Goal: Information Seeking & Learning: Learn about a topic

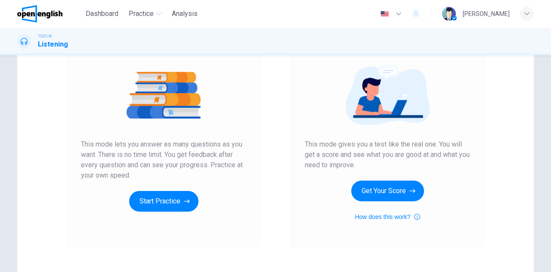
scroll to position [145, 0]
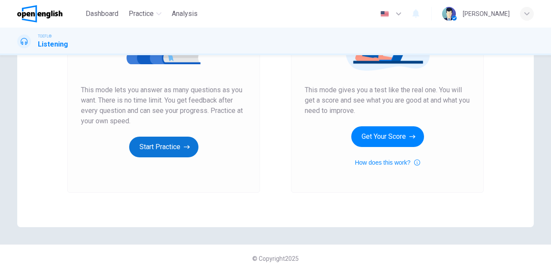
click at [163, 143] on button "Start Practice" at bounding box center [163, 146] width 69 height 21
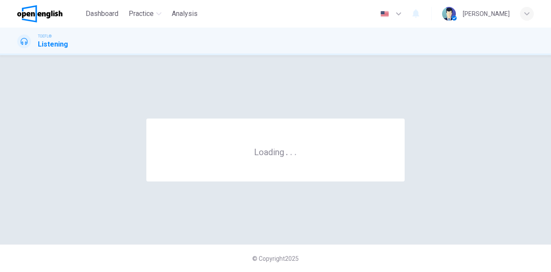
scroll to position [0, 0]
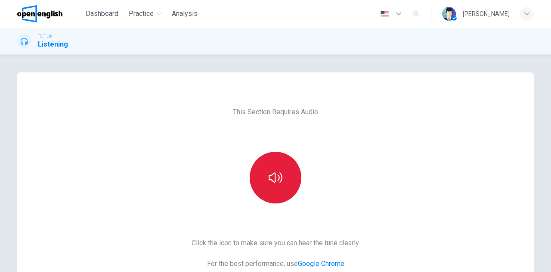
click at [277, 166] on button "button" at bounding box center [276, 177] width 52 height 52
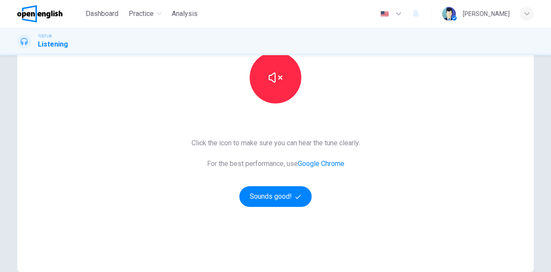
scroll to position [145, 0]
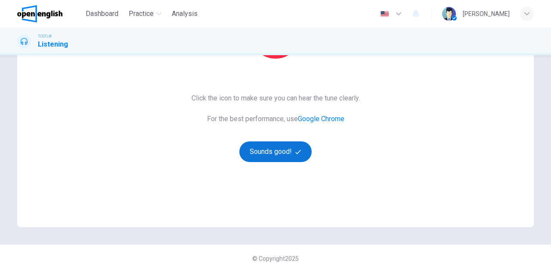
click at [279, 150] on button "Sounds good!" at bounding box center [275, 151] width 72 height 21
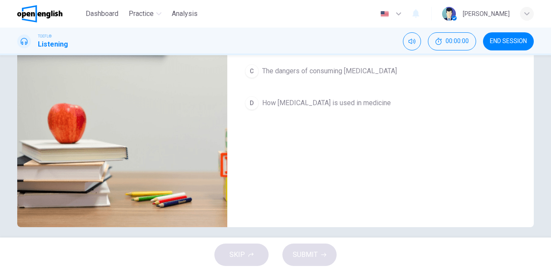
scroll to position [0, 0]
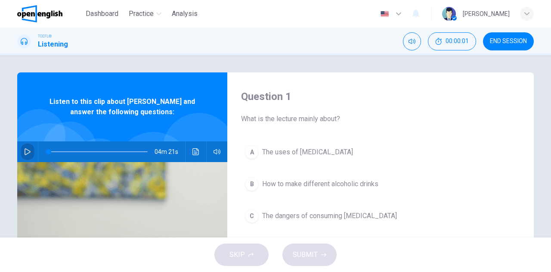
click at [25, 151] on icon "button" at bounding box center [28, 151] width 6 height 7
drag, startPoint x: 50, startPoint y: 151, endPoint x: 36, endPoint y: 146, distance: 15.1
click at [38, 146] on div at bounding box center [96, 151] width 116 height 21
drag, startPoint x: 119, startPoint y: 150, endPoint x: 46, endPoint y: 138, distance: 73.7
click at [46, 138] on div "Listen to this clip about [PERSON_NAME] and answer the following questions: 03m…" at bounding box center [122, 221] width 210 height 299
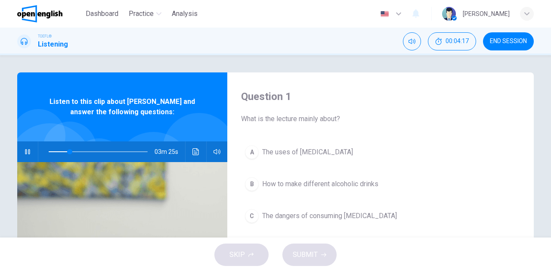
click at [3, 107] on div "Question 1 What is the lecture mainly about? A The uses of [MEDICAL_DATA] B How…" at bounding box center [275, 221] width 544 height 299
drag, startPoint x: 83, startPoint y: 151, endPoint x: 45, endPoint y: 148, distance: 38.4
click at [46, 149] on span at bounding box center [48, 151] width 5 height 5
click at [50, 151] on span at bounding box center [52, 151] width 5 height 5
click at [25, 154] on icon "button" at bounding box center [28, 151] width 6 height 7
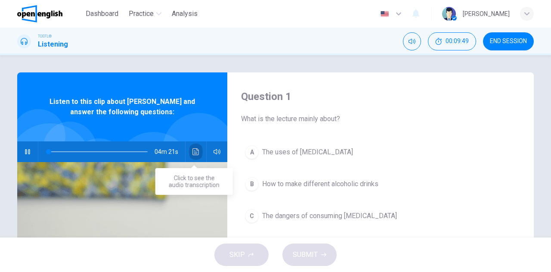
click at [194, 148] on icon "Click to see the audio transcription" at bounding box center [195, 151] width 6 height 7
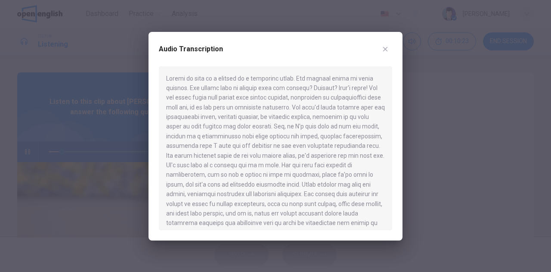
click at [25, 152] on div at bounding box center [275, 136] width 551 height 272
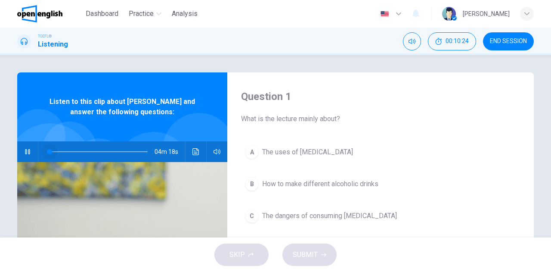
click at [49, 151] on span at bounding box center [98, 151] width 99 height 12
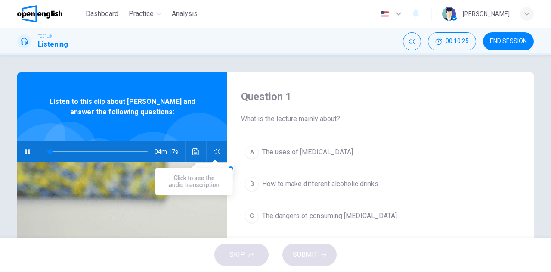
click at [193, 152] on icon "Click to see the audio transcription" at bounding box center [195, 151] width 7 height 7
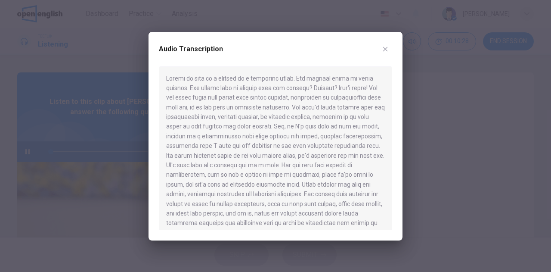
click at [26, 156] on div at bounding box center [275, 136] width 551 height 272
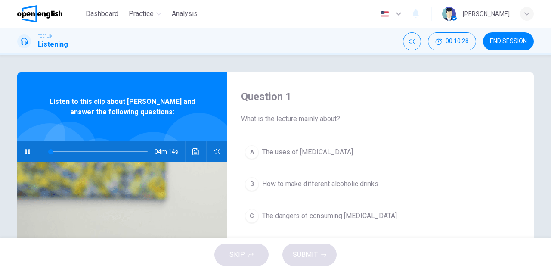
click at [25, 153] on icon "button" at bounding box center [27, 151] width 5 height 5
click at [28, 148] on icon "button" at bounding box center [27, 151] width 7 height 7
click at [192, 149] on icon "Click to see the audio transcription" at bounding box center [195, 151] width 7 height 7
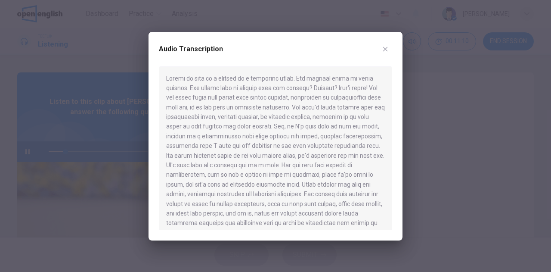
click at [50, 151] on div at bounding box center [275, 136] width 551 height 272
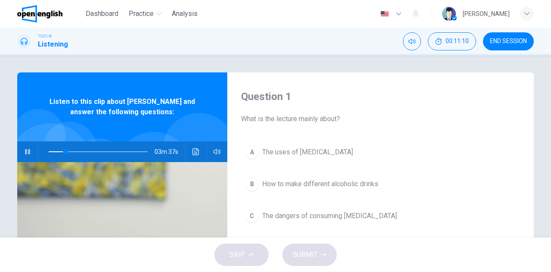
click at [49, 151] on span at bounding box center [98, 151] width 99 height 12
click at [193, 150] on icon "Click to see the audio transcription" at bounding box center [195, 151] width 7 height 7
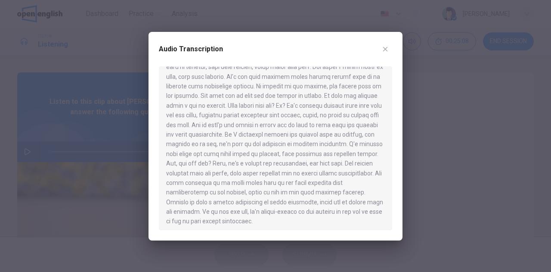
scroll to position [303, 0]
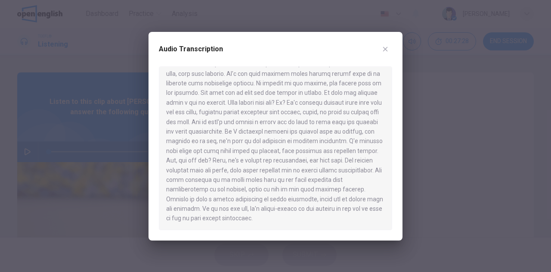
drag, startPoint x: 102, startPoint y: 77, endPoint x: 53, endPoint y: 114, distance: 61.6
click at [101, 77] on div at bounding box center [275, 136] width 551 height 272
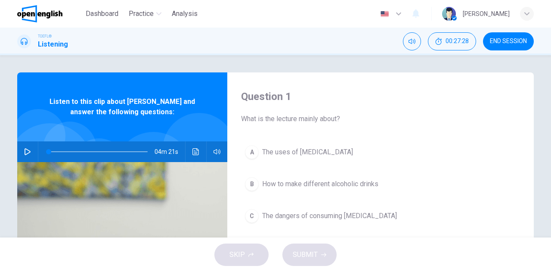
click at [22, 148] on button "button" at bounding box center [28, 151] width 14 height 21
click at [49, 150] on span at bounding box center [98, 151] width 99 height 12
click at [49, 149] on span at bounding box center [98, 151] width 99 height 12
click at [24, 150] on icon "button" at bounding box center [27, 151] width 7 height 7
type input "*"
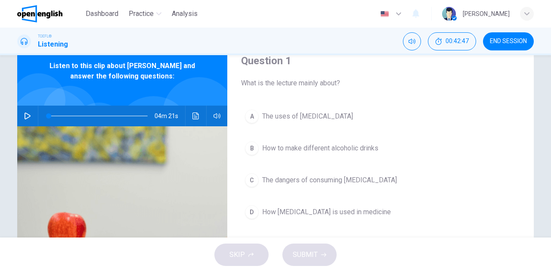
scroll to position [86, 0]
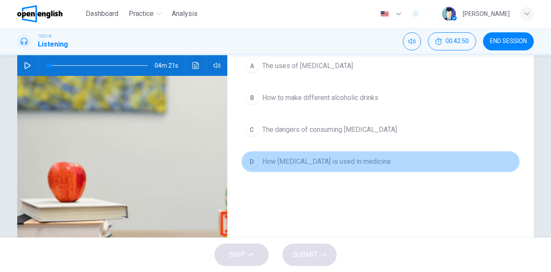
click at [309, 160] on span "How [MEDICAL_DATA] is used in medicine" at bounding box center [326, 161] width 129 height 10
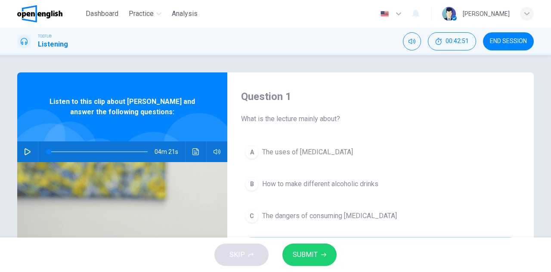
scroll to position [0, 0]
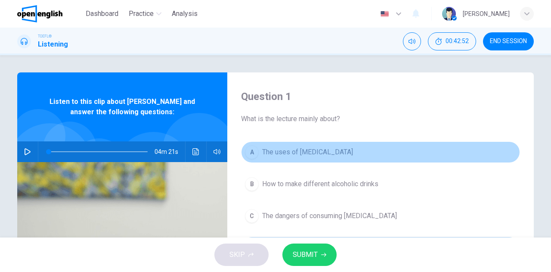
click at [306, 159] on button "A The uses of [MEDICAL_DATA]" at bounding box center [380, 152] width 279 height 22
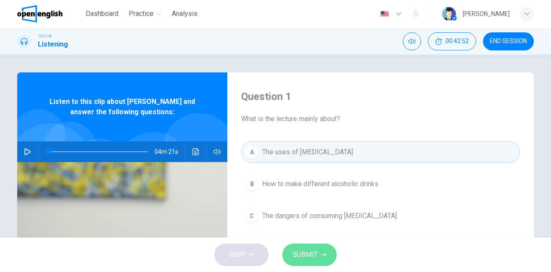
click at [315, 249] on span "SUBMIT" at bounding box center [305, 254] width 25 height 12
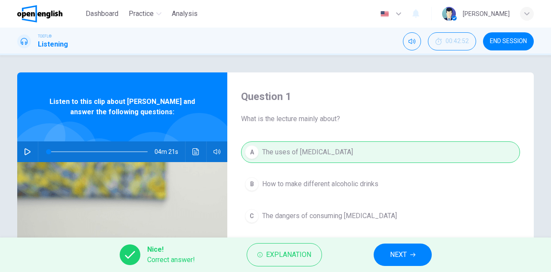
click at [372, 255] on div "Nice! Correct answer! Explanation NEXT" at bounding box center [275, 254] width 551 height 34
click at [398, 253] on span "NEXT" at bounding box center [398, 254] width 17 height 12
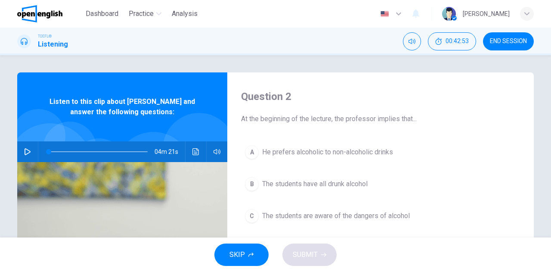
scroll to position [43, 0]
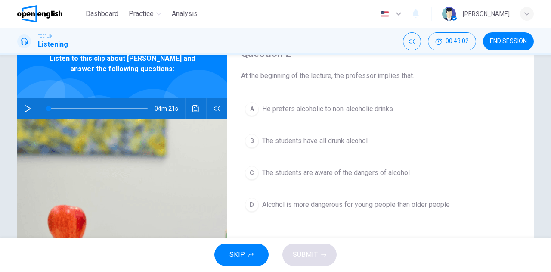
click at [277, 138] on span "The students have all drunk alcohol" at bounding box center [314, 141] width 105 height 10
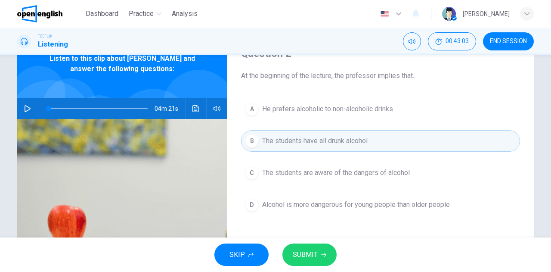
click at [318, 250] on button "SUBMIT" at bounding box center [309, 254] width 54 height 22
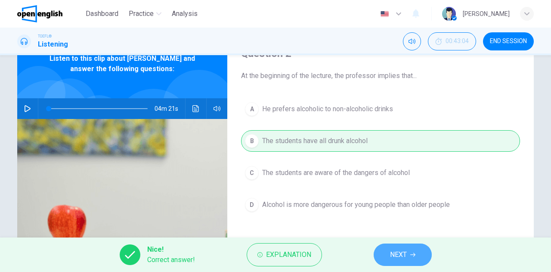
click at [409, 254] on button "NEXT" at bounding box center [403, 254] width 58 height 22
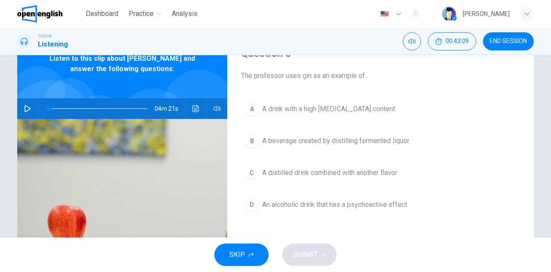
click at [306, 142] on span "A beverage created by distilling fermented liquor" at bounding box center [335, 141] width 147 height 10
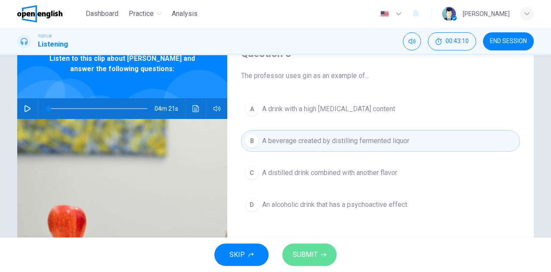
click at [315, 257] on span "SUBMIT" at bounding box center [305, 254] width 25 height 12
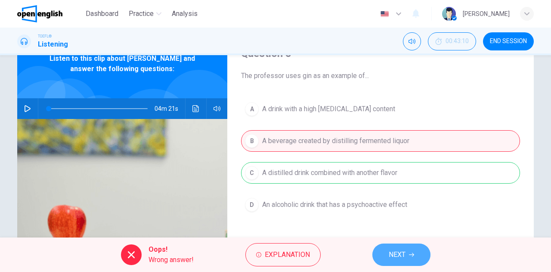
click at [392, 257] on span "NEXT" at bounding box center [397, 254] width 17 height 12
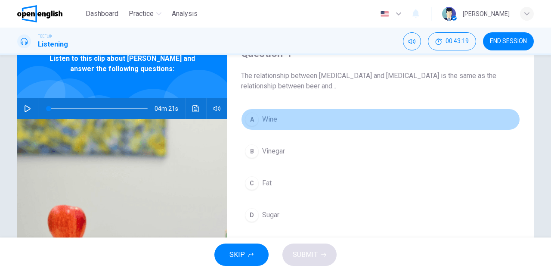
click at [272, 124] on span "Wine" at bounding box center [269, 119] width 15 height 10
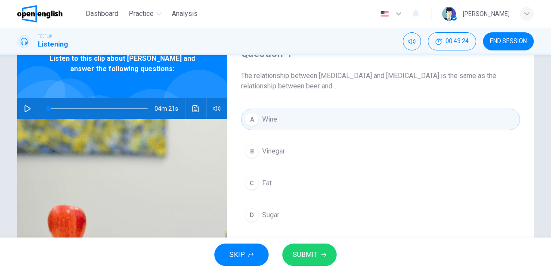
click at [317, 253] on span "SUBMIT" at bounding box center [305, 254] width 25 height 12
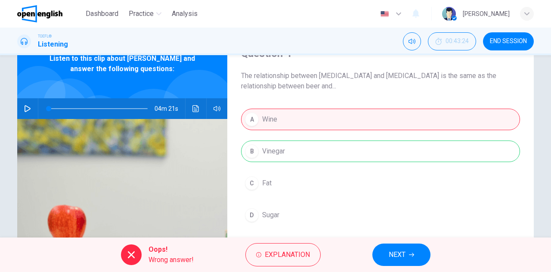
click at [389, 250] on span "NEXT" at bounding box center [397, 254] width 17 height 12
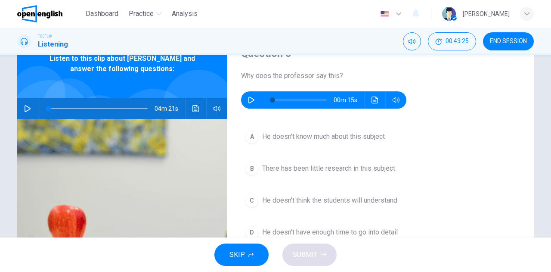
click at [249, 99] on icon "button" at bounding box center [251, 99] width 7 height 7
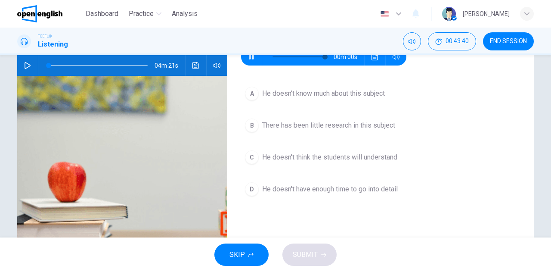
type input "*"
click at [291, 99] on button "A He doesn't know much about this subject" at bounding box center [380, 94] width 279 height 22
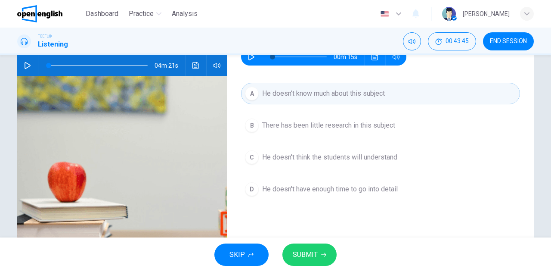
click at [319, 245] on button "SUBMIT" at bounding box center [309, 254] width 54 height 22
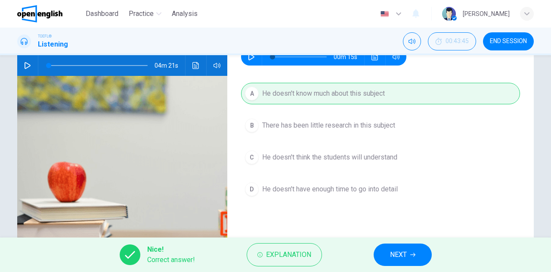
click at [389, 256] on button "NEXT" at bounding box center [403, 254] width 58 height 22
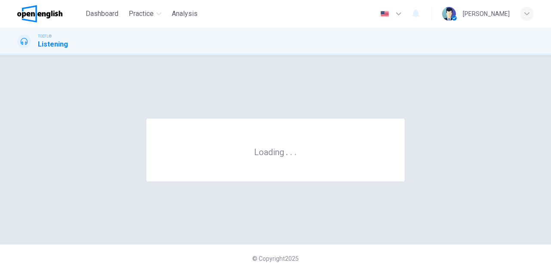
scroll to position [0, 0]
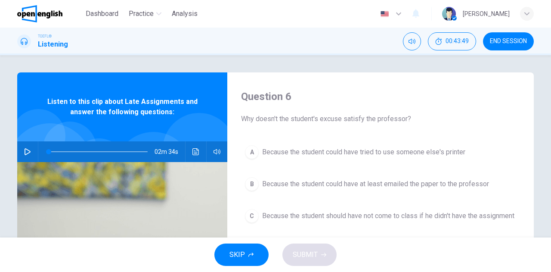
click at [140, 116] on span "Listen to this clip about Late Assignments and answer the following questions:" at bounding box center [122, 106] width 154 height 21
